Goal: Complete application form

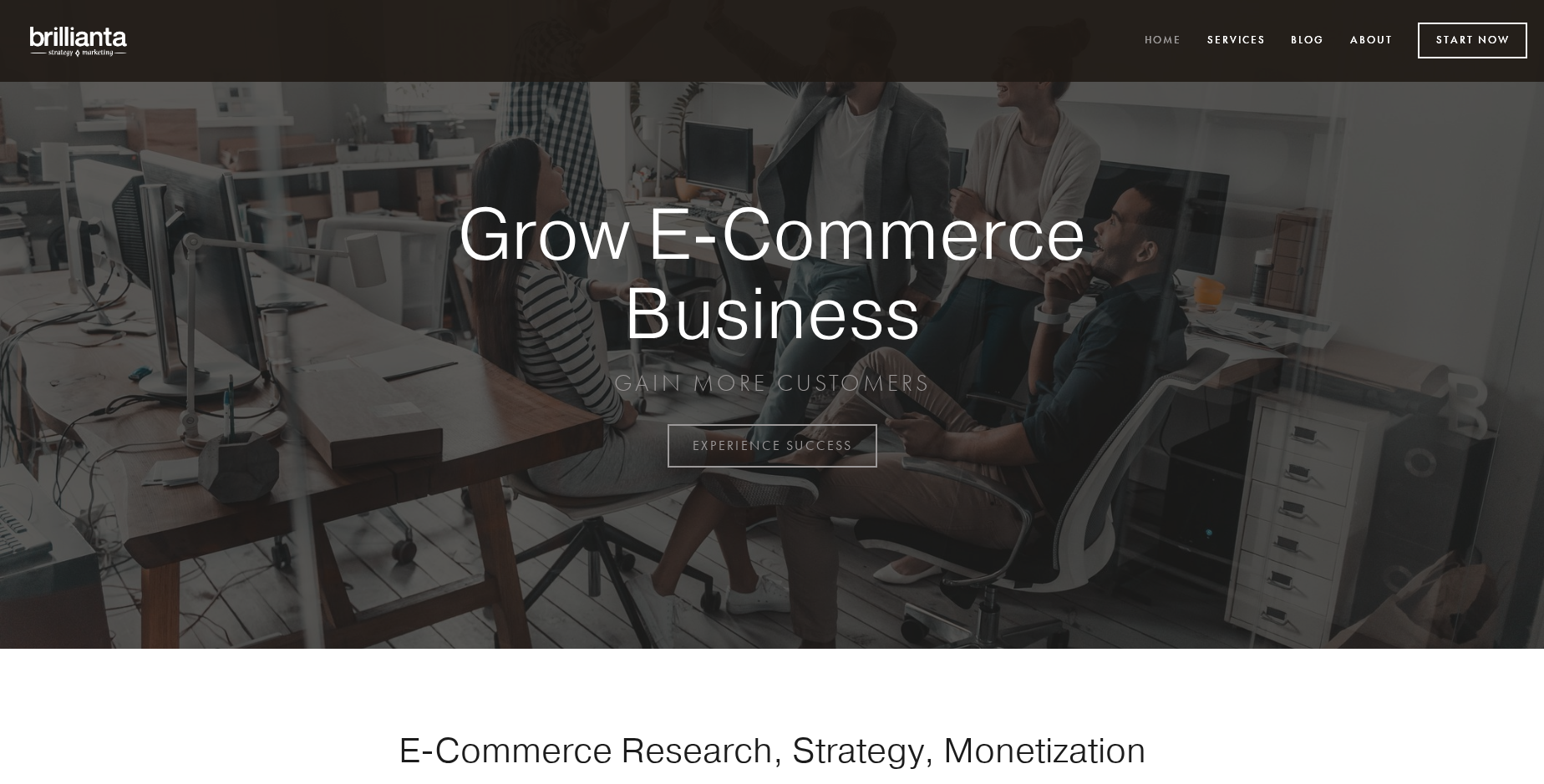
scroll to position [4377, 0]
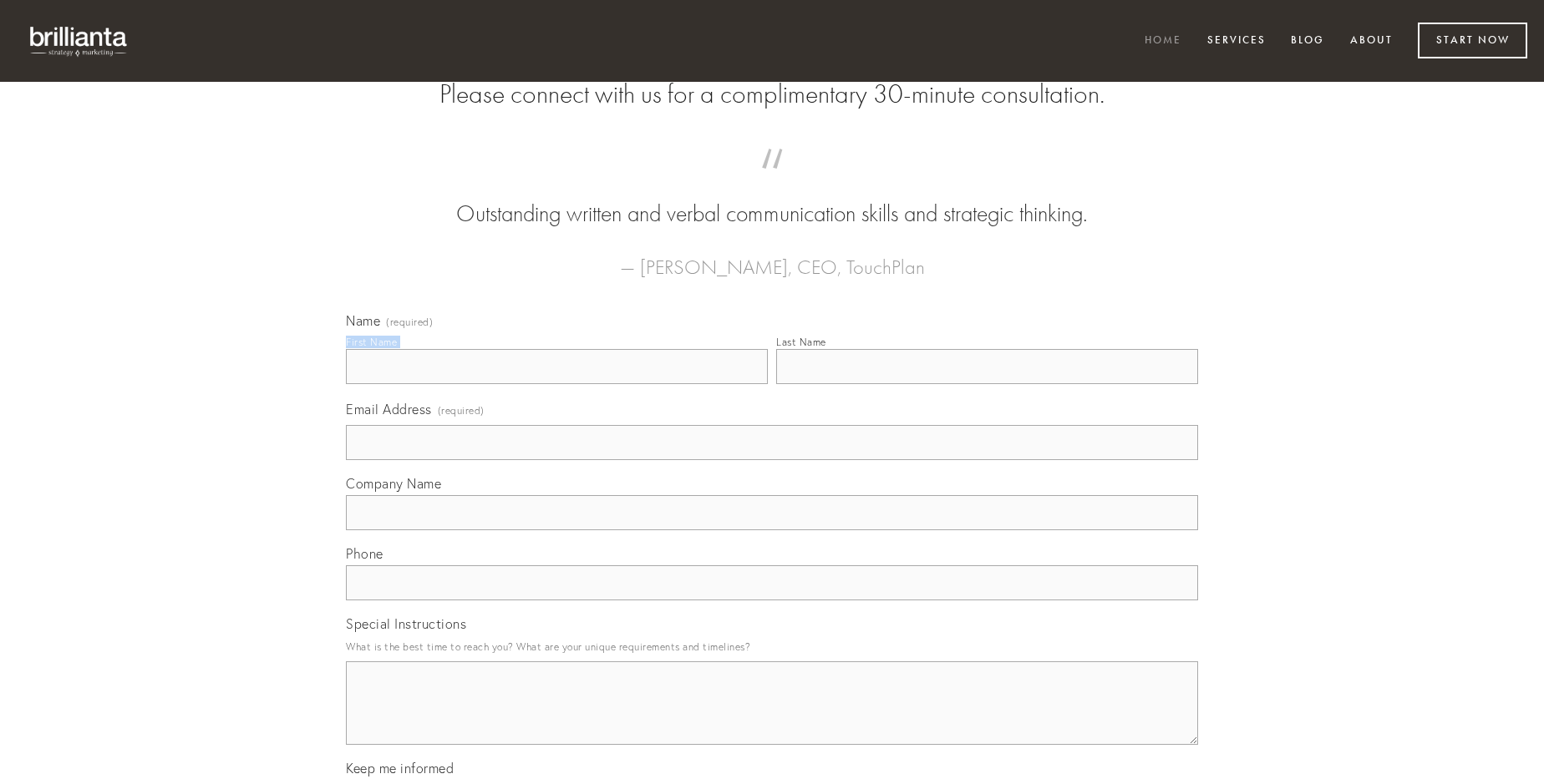
type input "[PERSON_NAME]"
click at [986, 384] on input "Last Name" at bounding box center [987, 366] width 422 height 35
type input "[PERSON_NAME]"
click at [772, 460] on input "Email Address (required)" at bounding box center [771, 442] width 852 height 35
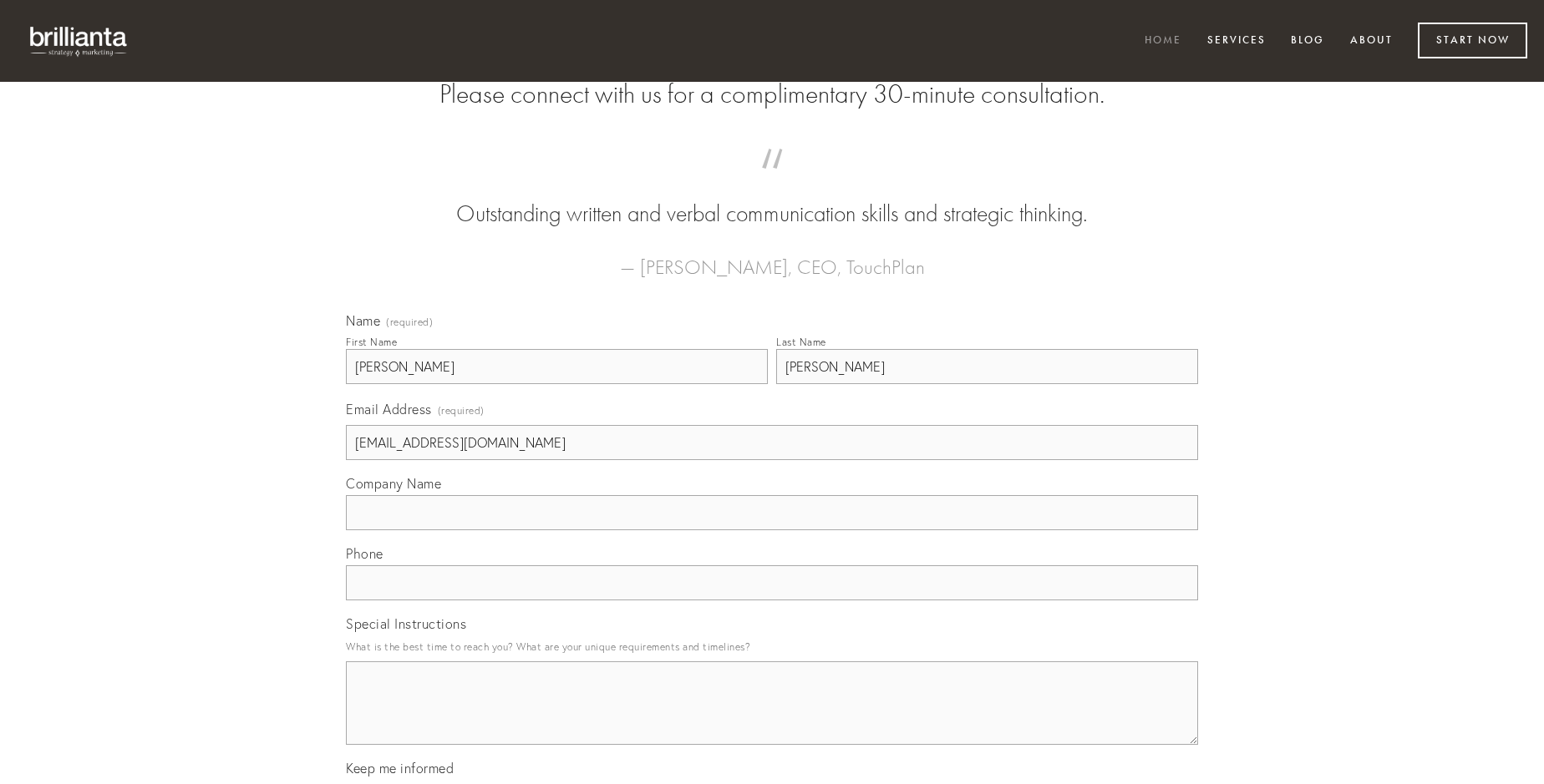
type input "[EMAIL_ADDRESS][DOMAIN_NAME]"
click at [772, 530] on input "Company Name" at bounding box center [771, 513] width 852 height 35
type input "nulla"
click at [772, 601] on input "text" at bounding box center [771, 583] width 852 height 35
click at [772, 718] on textarea "Special Instructions" at bounding box center [771, 703] width 852 height 84
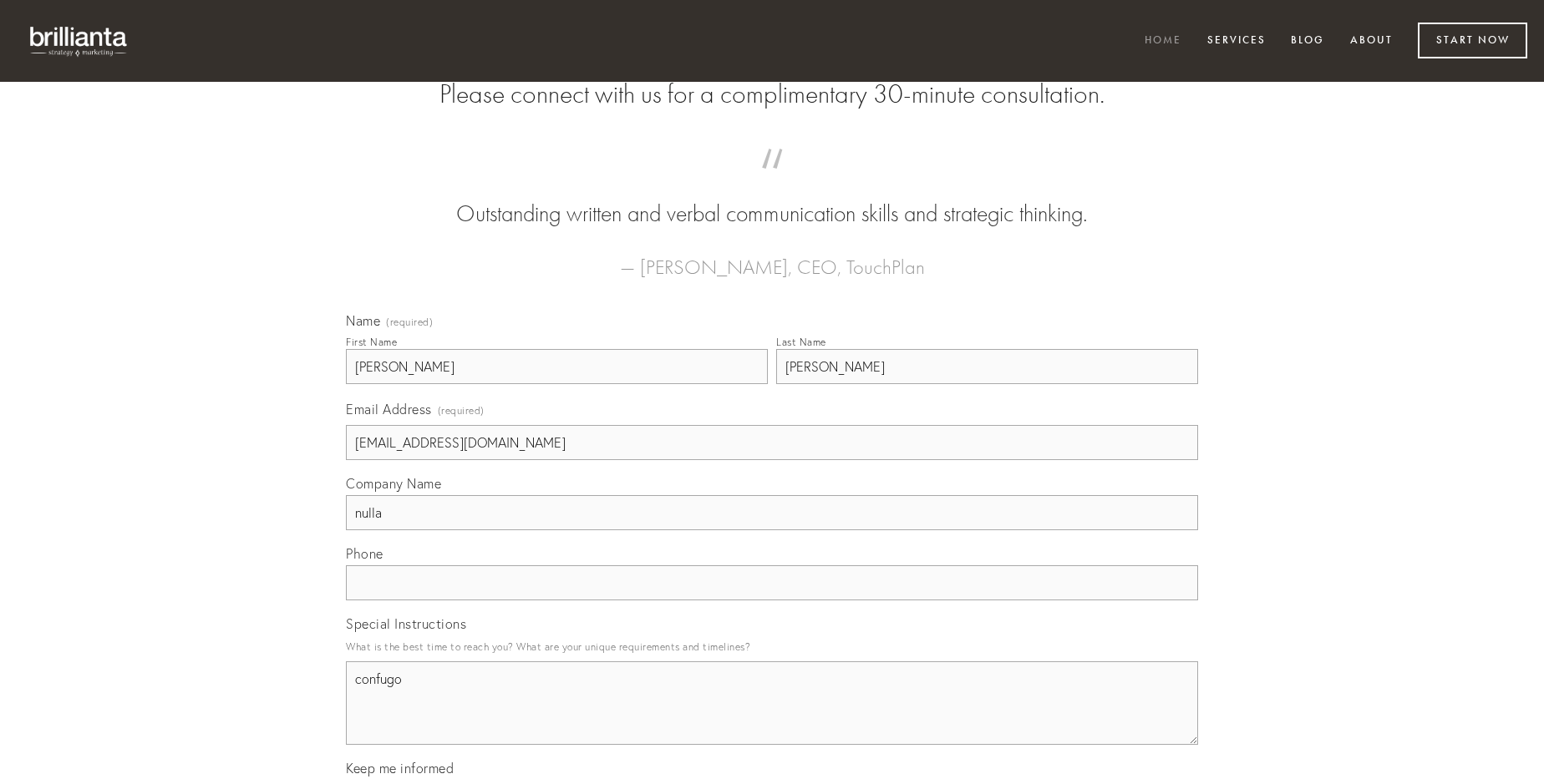
type textarea "confugo"
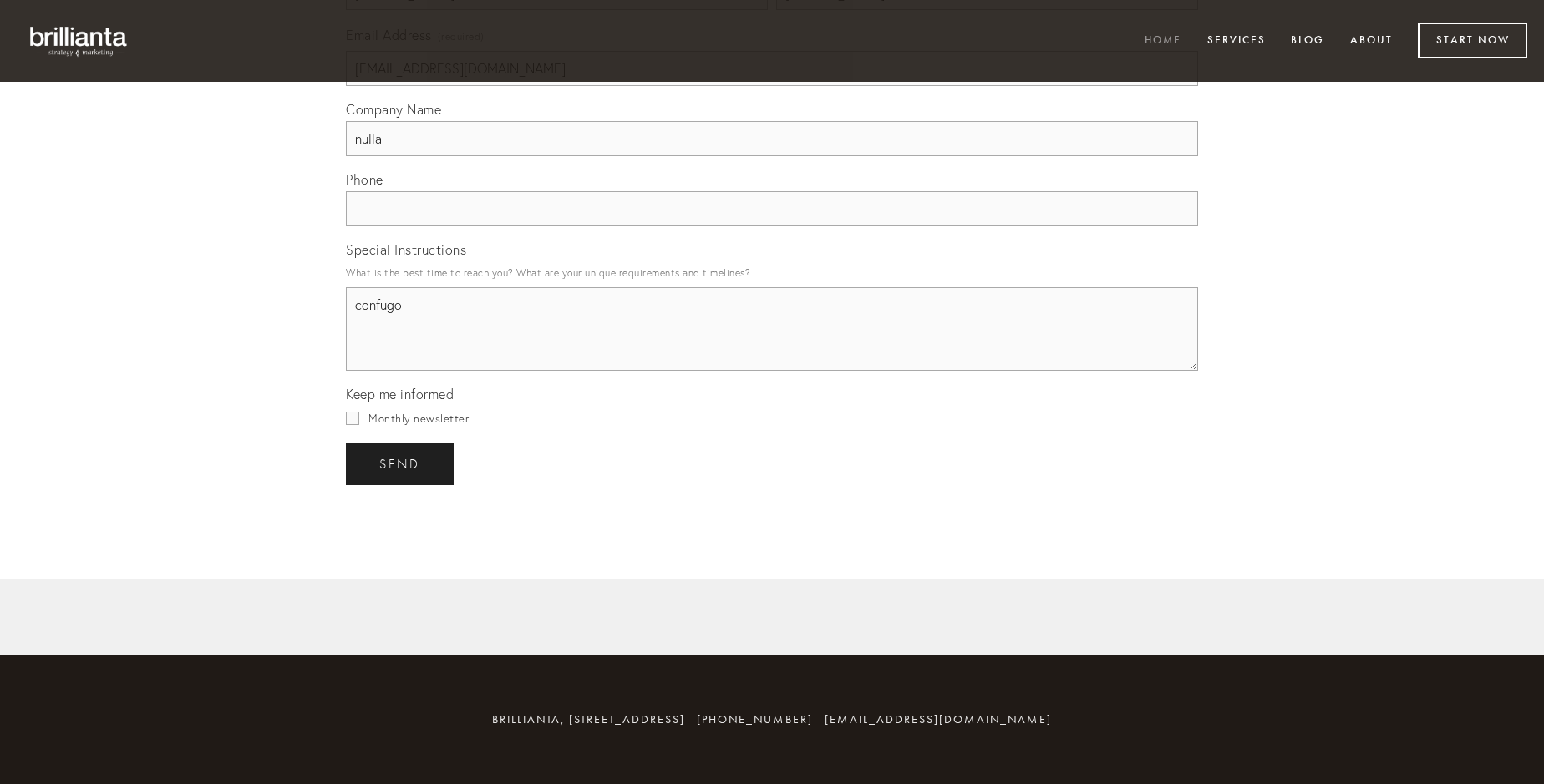
click at [401, 463] on span "send" at bounding box center [399, 464] width 41 height 15
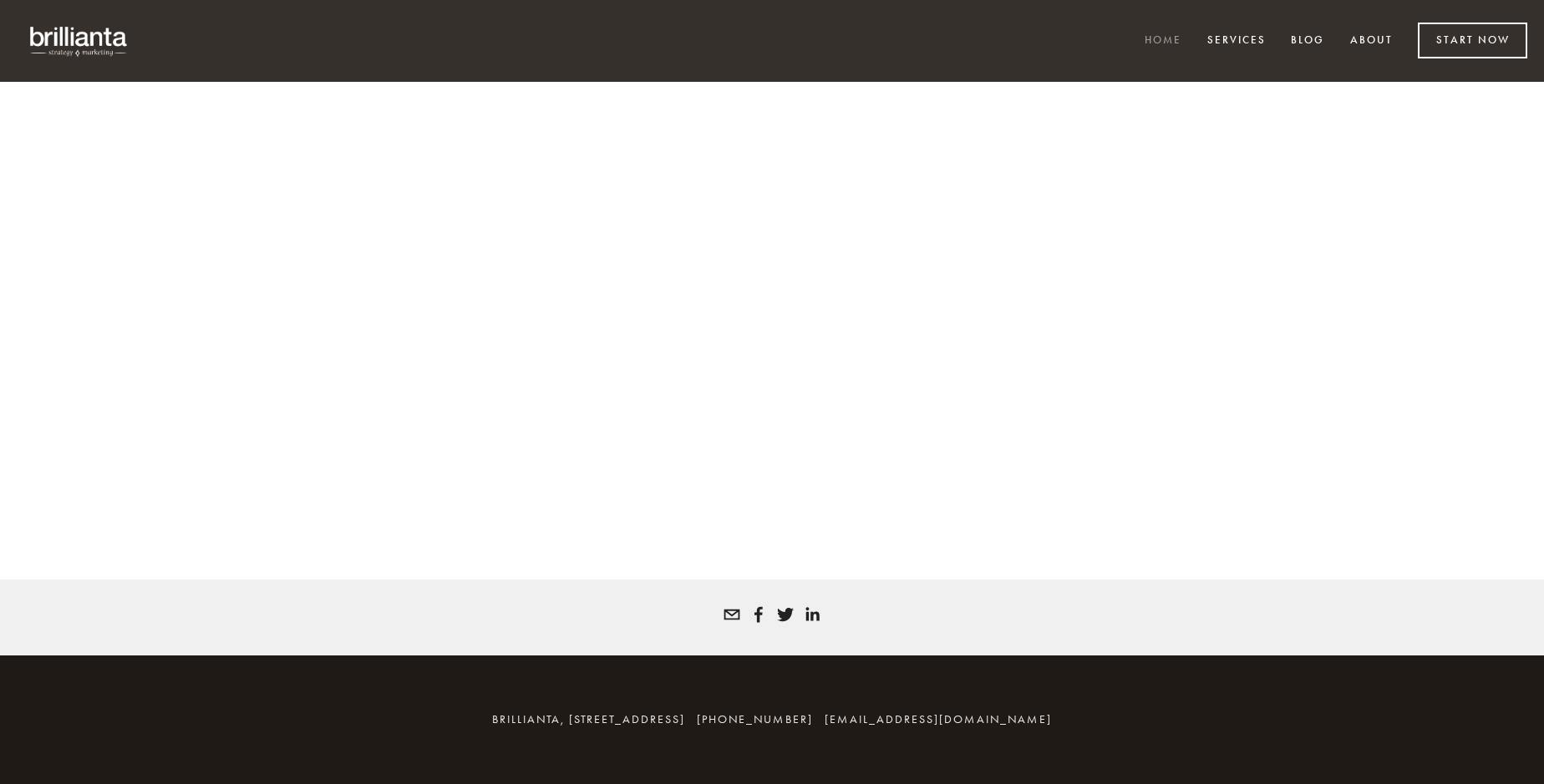
scroll to position [4354, 0]
